Goal: Contribute content

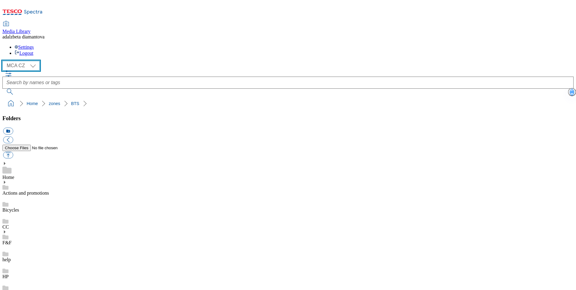
click at [36, 61] on select "MCA CZ MCA HU MCA SK" at bounding box center [20, 66] width 37 height 10
select select "flare-mca-hu"
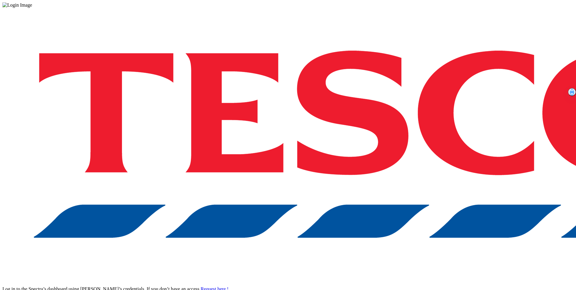
click at [418, 174] on div "Log in to the Spectra’s dashboard using [PERSON_NAME]’s credentials. If you don…" at bounding box center [288, 158] width 572 height 301
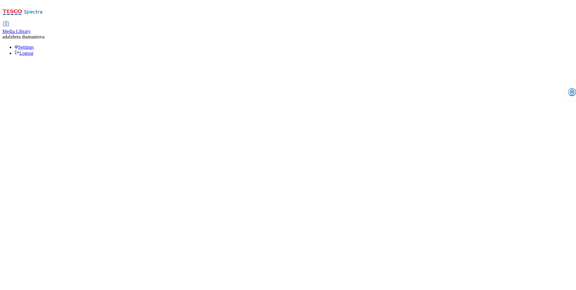
select select "flare-mca-hu"
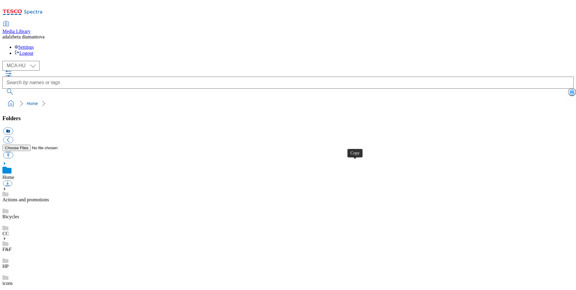
click at [7, 187] on icon at bounding box center [4, 189] width 4 height 4
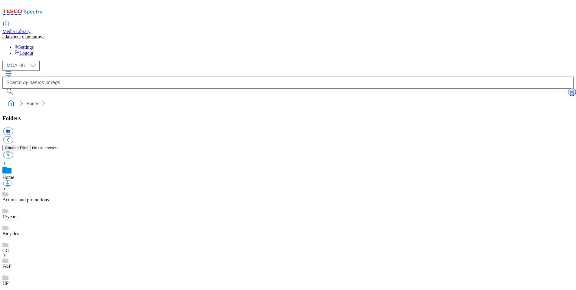
click at [18, 214] on link "15years" at bounding box center [9, 216] width 15 height 5
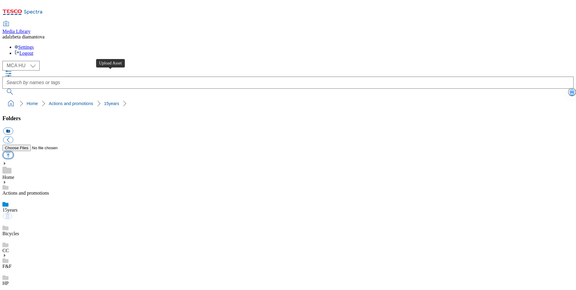
click at [13, 152] on button "button" at bounding box center [8, 155] width 10 height 7
type input "C:\fakepath\hu-15ev-list.png"
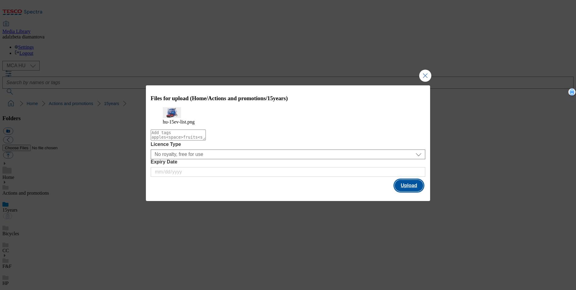
click at [413, 190] on button "Upload" at bounding box center [409, 186] width 28 height 12
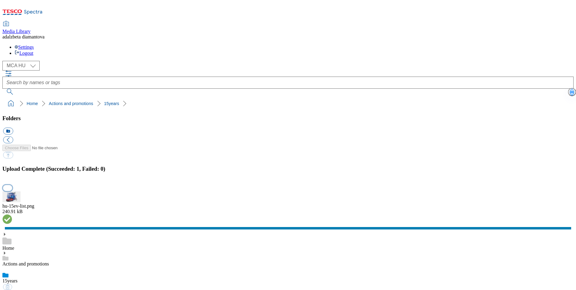
click at [12, 185] on button "button" at bounding box center [7, 188] width 9 height 6
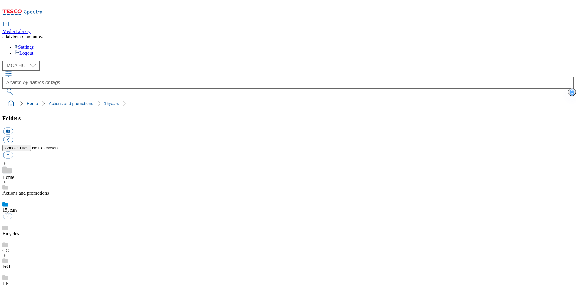
scroll to position [0, 0]
click at [43, 191] on link "Actions and promotions" at bounding box center [25, 193] width 47 height 5
click at [18, 214] on link "15years" at bounding box center [9, 216] width 15 height 5
